Goal: Transaction & Acquisition: Download file/media

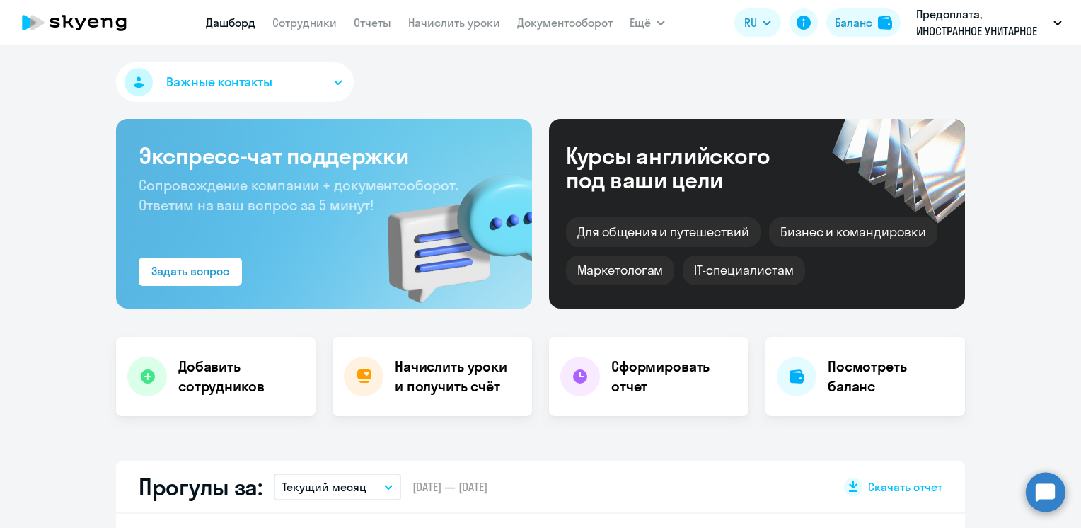
select select "30"
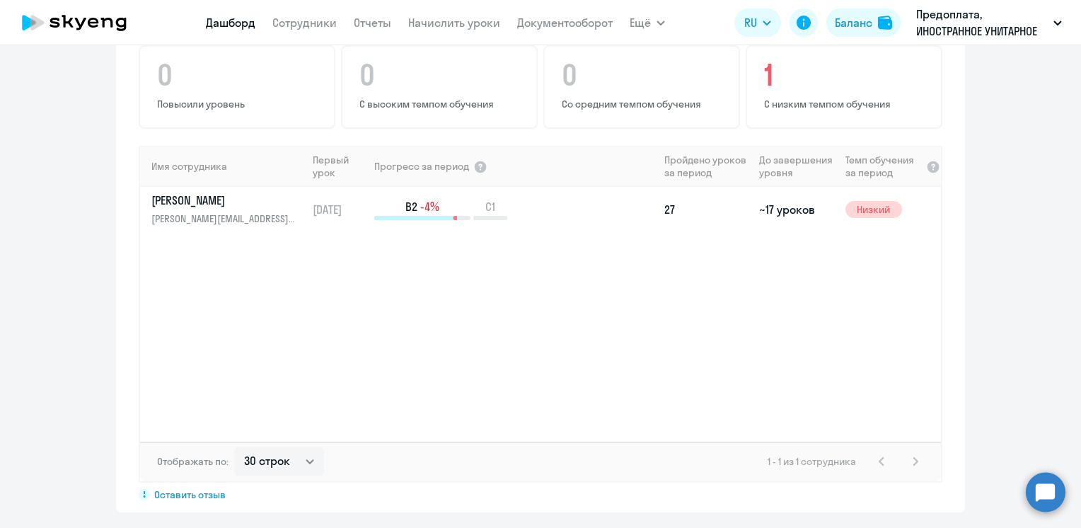
scroll to position [661, 0]
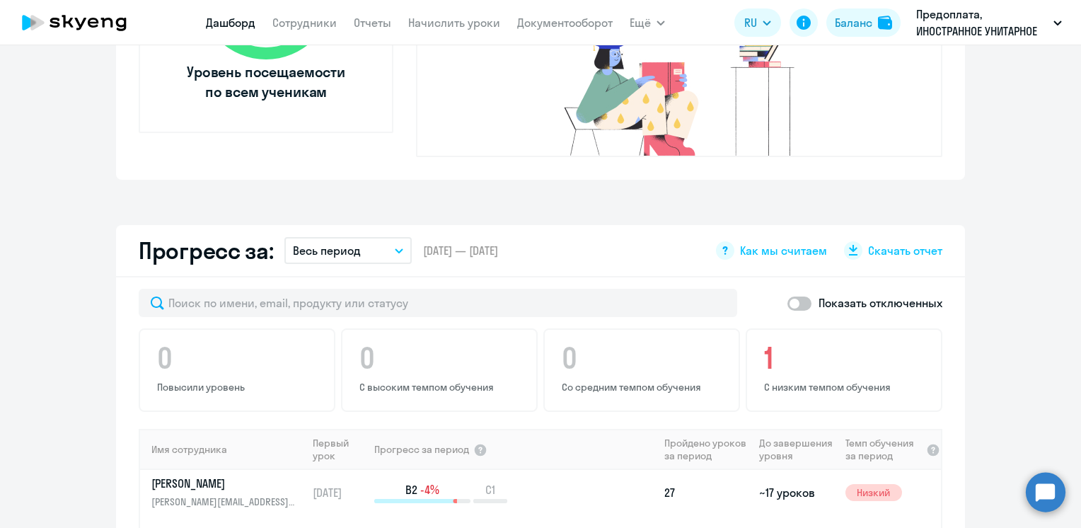
click at [399, 237] on button "Весь период" at bounding box center [347, 250] width 127 height 27
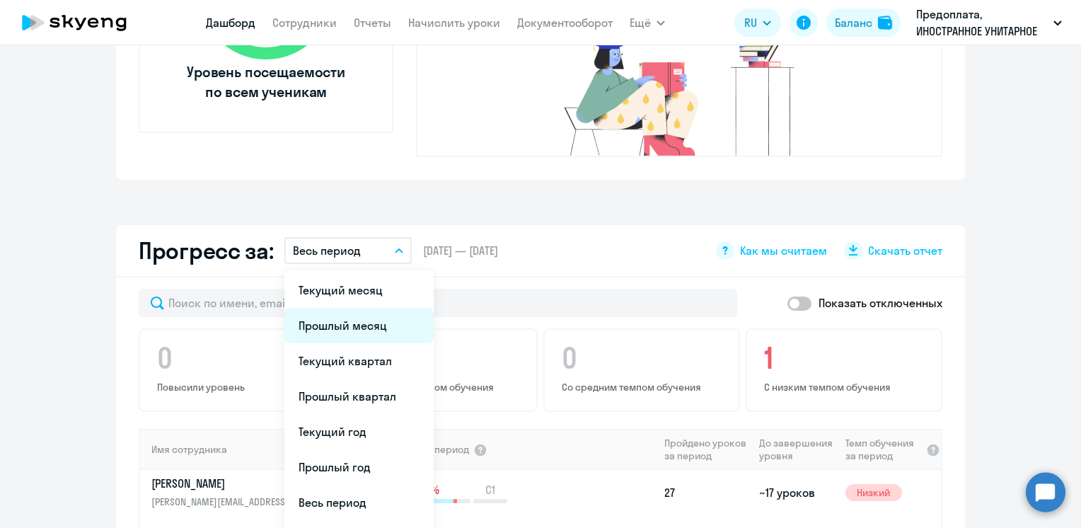
click at [352, 308] on li "Прошлый месяц" at bounding box center [358, 325] width 149 height 35
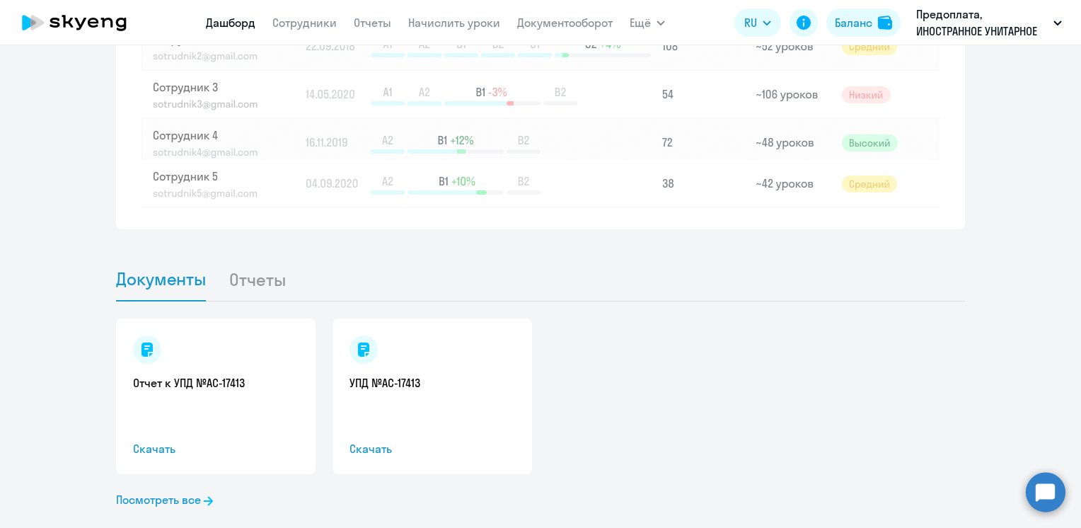
scroll to position [1315, 0]
click at [180, 374] on link "Отчет к УПД №AC-17413" at bounding box center [216, 382] width 166 height 16
click at [135, 267] on span "Документы" at bounding box center [161, 277] width 90 height 21
click at [363, 439] on span "Скачать" at bounding box center [432, 447] width 166 height 17
click at [135, 439] on span "Скачать" at bounding box center [216, 447] width 166 height 17
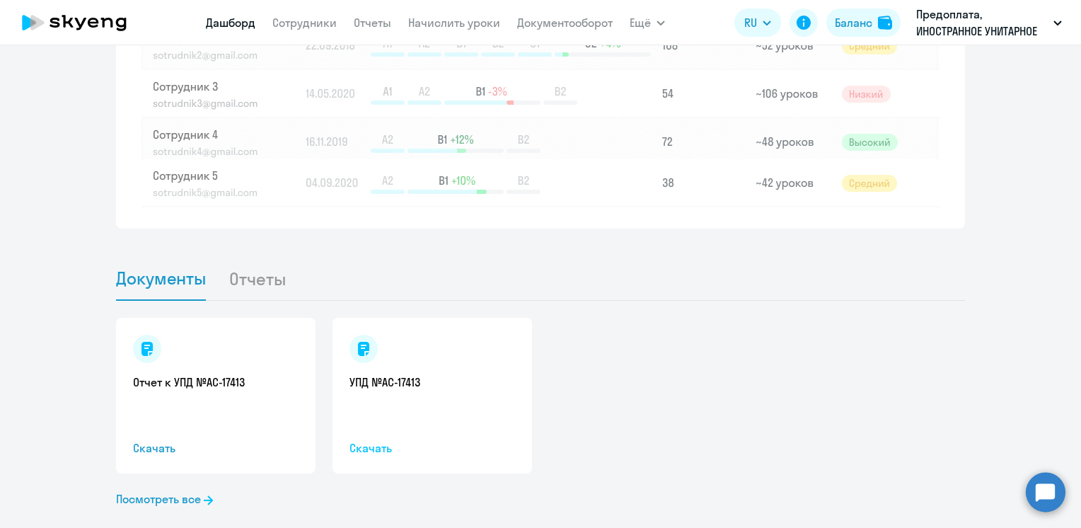
click at [370, 439] on span "Скачать" at bounding box center [432, 447] width 166 height 17
